Goal: Transaction & Acquisition: Purchase product/service

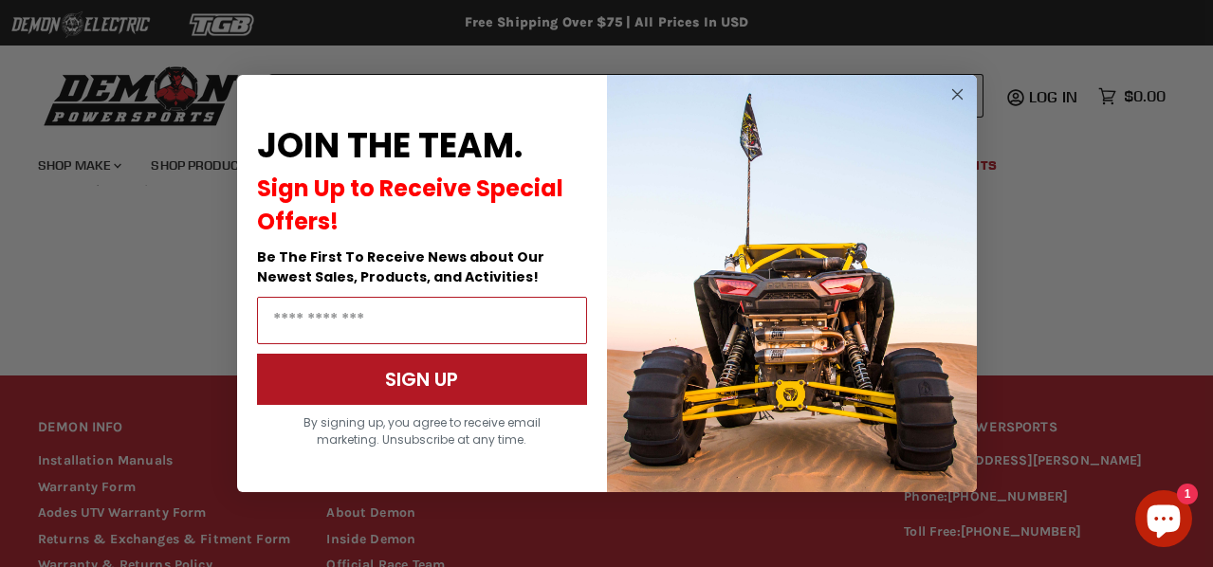
scroll to position [1344, 0]
